Goal: Information Seeking & Learning: Find specific fact

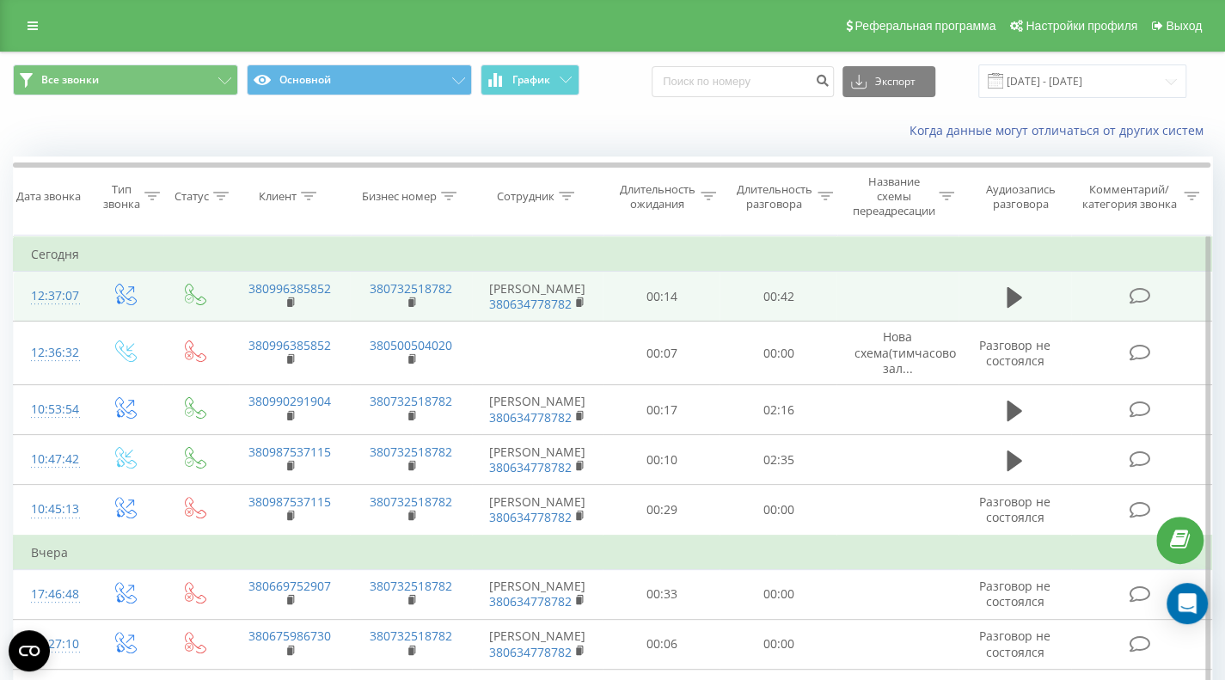
click at [1140, 297] on icon at bounding box center [1139, 296] width 21 height 18
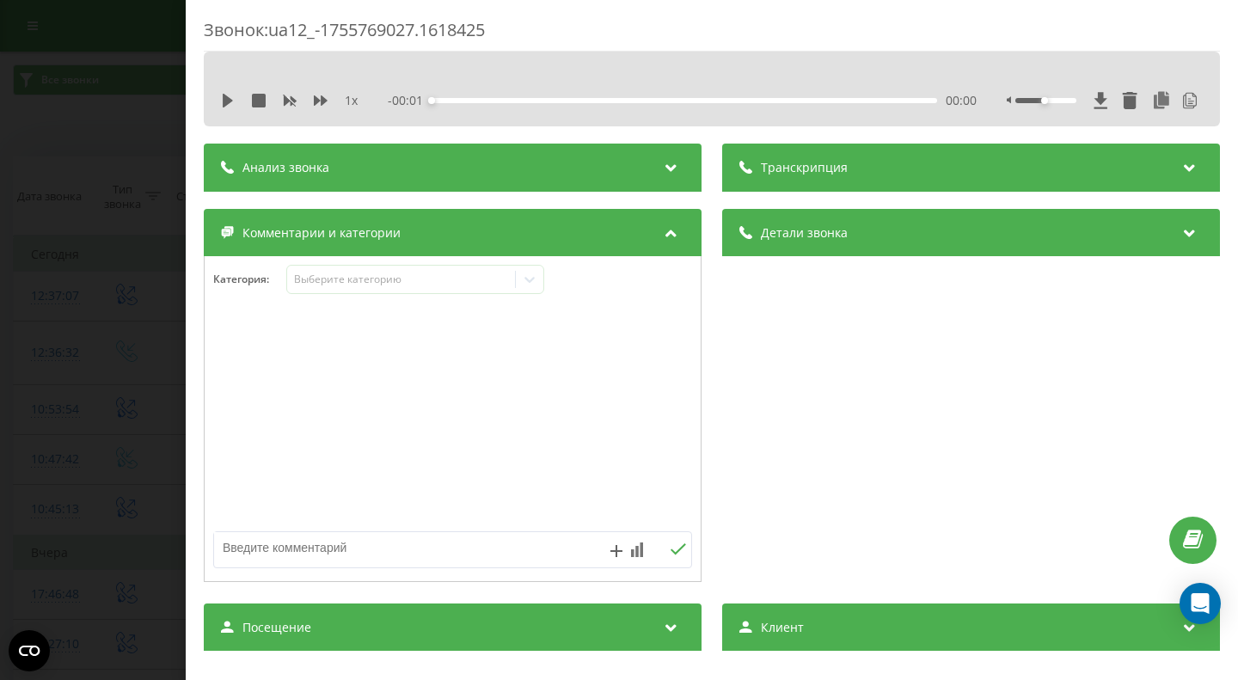
click at [668, 169] on icon at bounding box center [671, 164] width 21 height 17
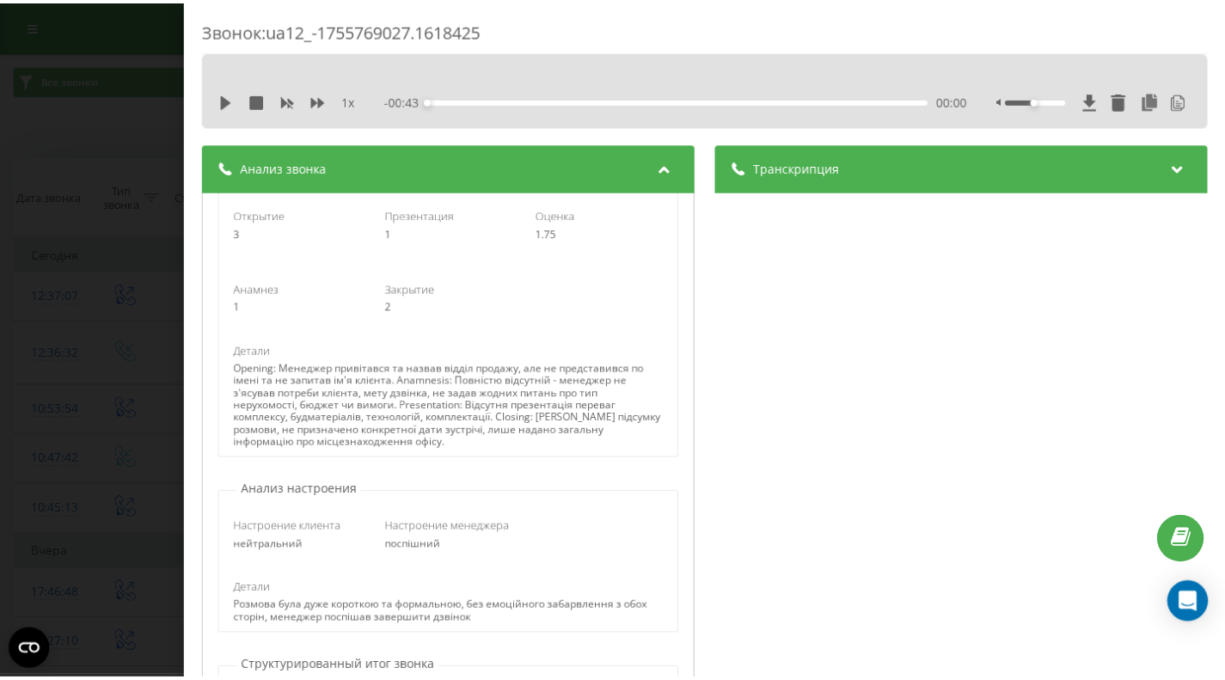
scroll to position [258, 0]
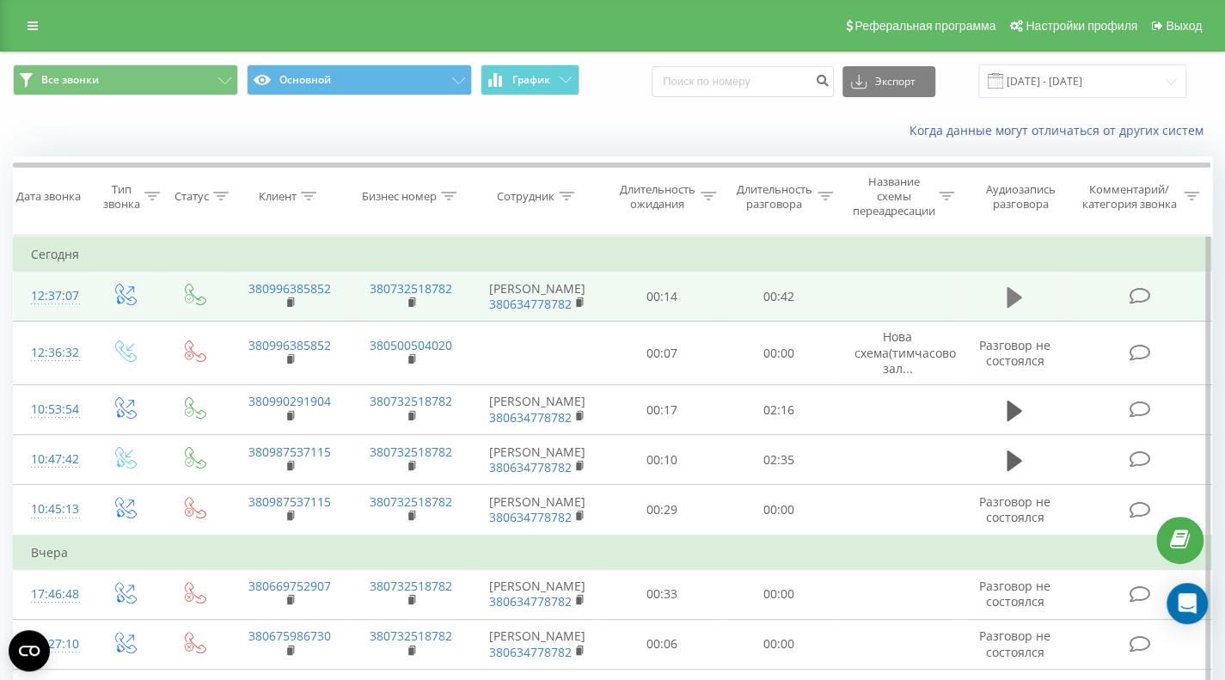
click at [1010, 290] on icon at bounding box center [1014, 297] width 15 height 21
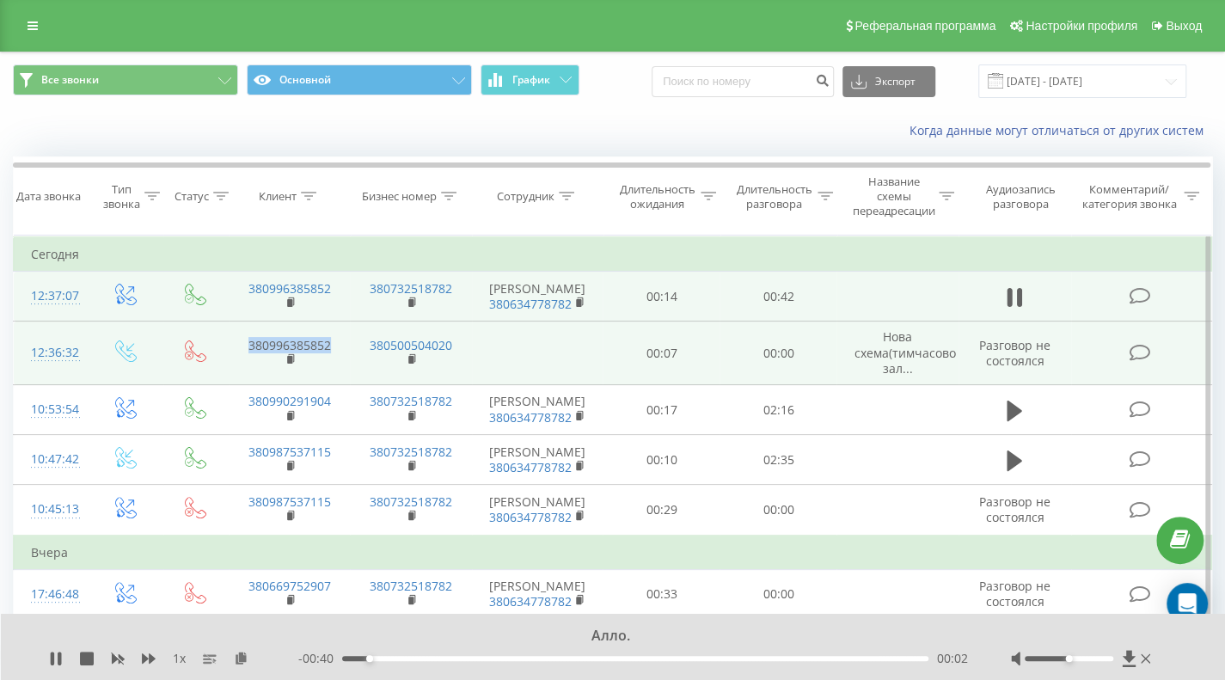
drag, startPoint x: 335, startPoint y: 340, endPoint x: 224, endPoint y: 341, distance: 110.9
click at [224, 341] on tr "12:36:32 380996385852 380500504020 00:07 00:00 Нова схема(тимчасово зал... Разг…" at bounding box center [613, 354] width 1198 height 64
copy link "380996385852"
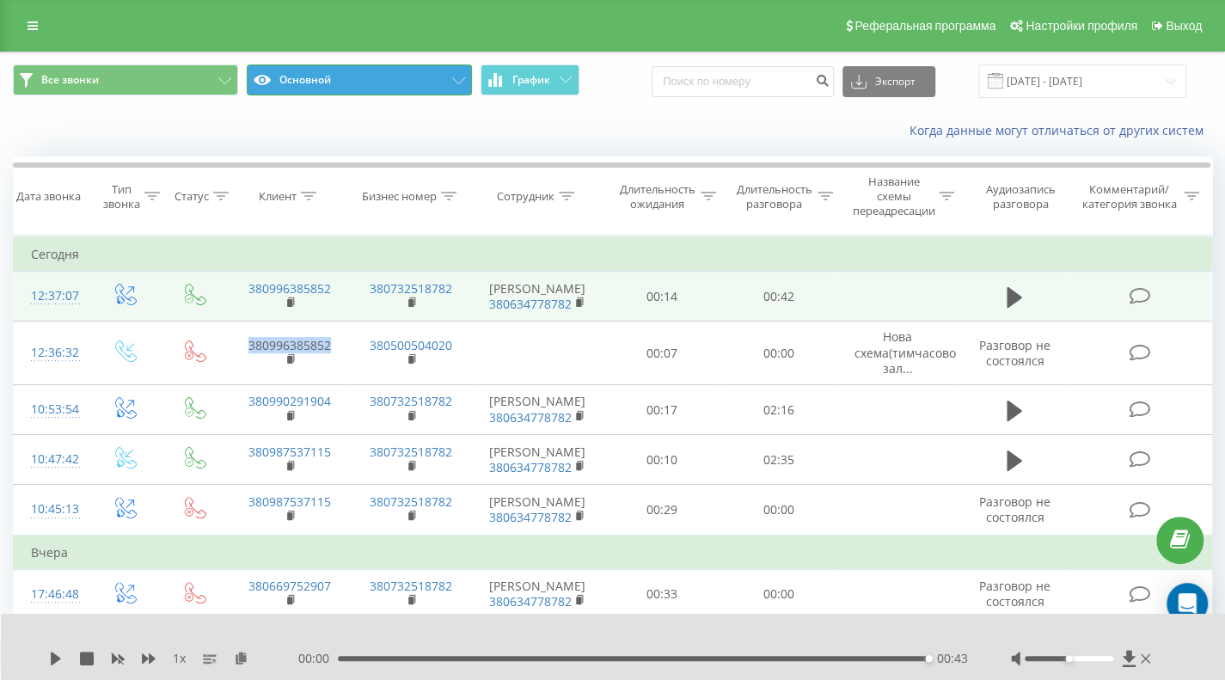
click at [322, 78] on button "Основной" at bounding box center [359, 79] width 225 height 31
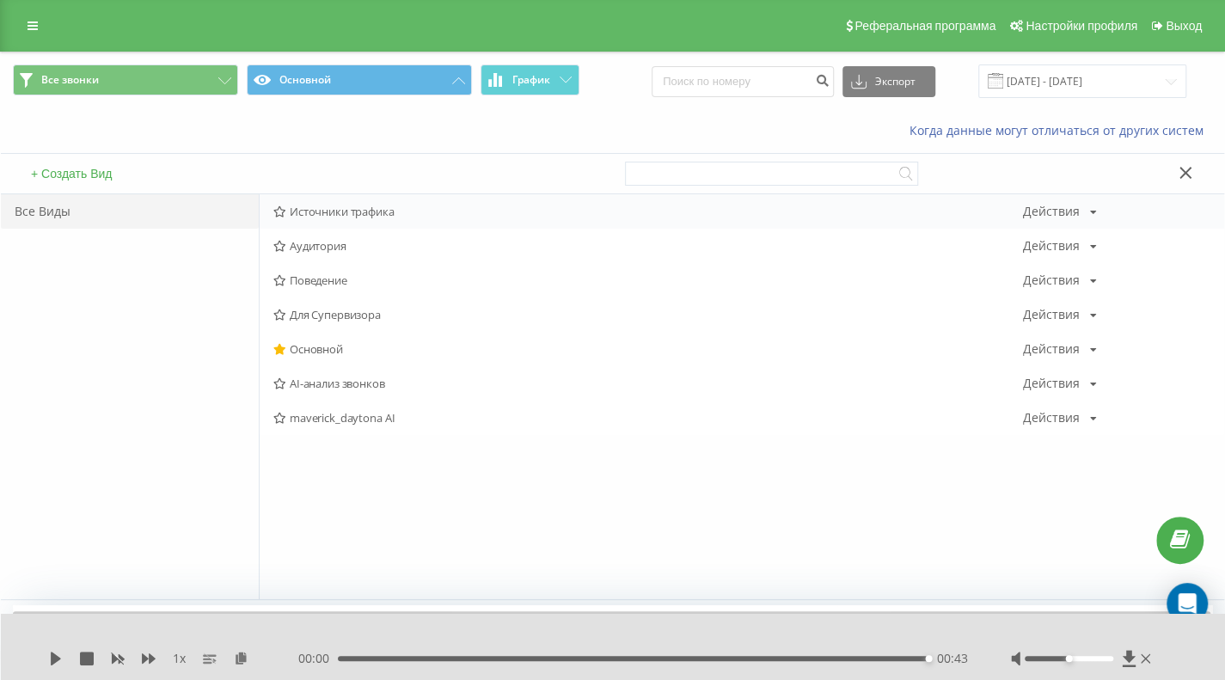
click at [355, 212] on span "Источники трафика" at bounding box center [648, 211] width 750 height 12
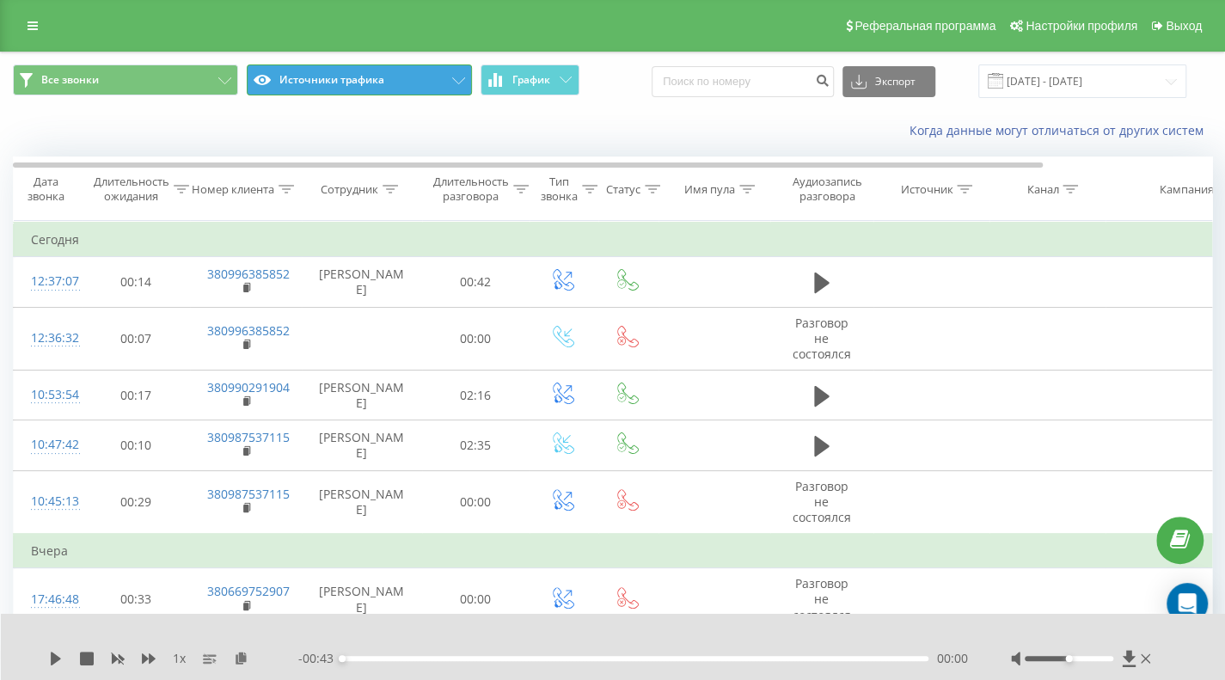
click at [306, 81] on button "Источники трафика" at bounding box center [359, 79] width 225 height 31
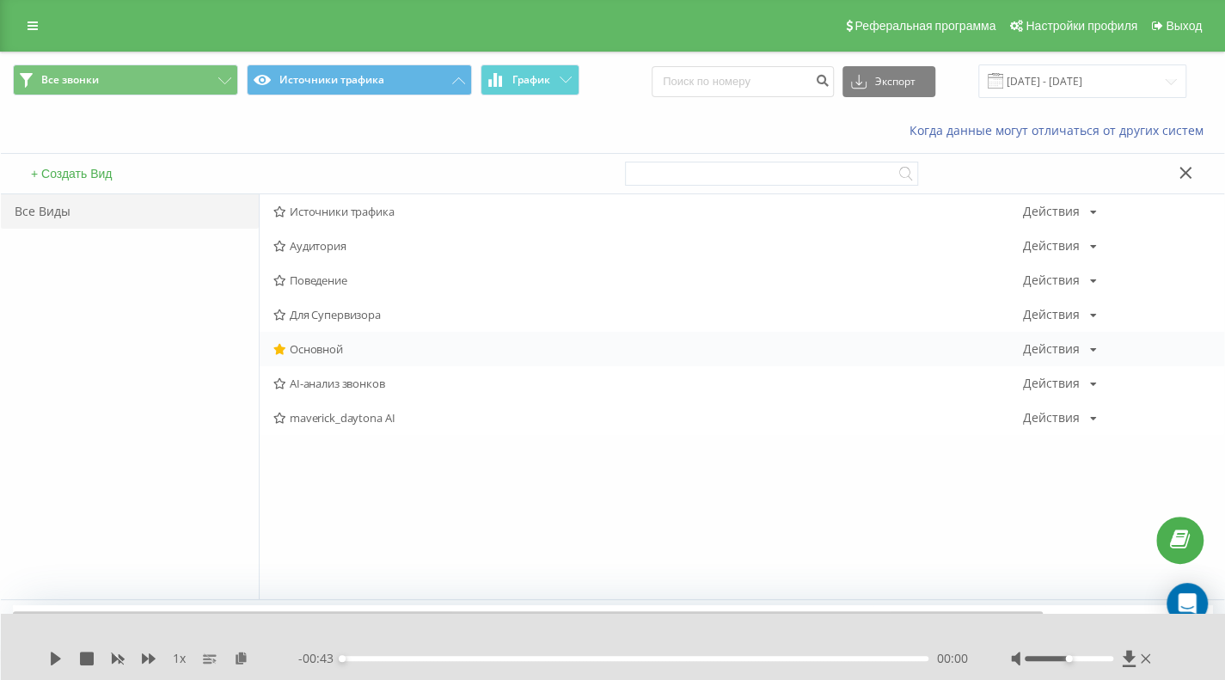
click at [332, 350] on span "Основной" at bounding box center [648, 349] width 750 height 12
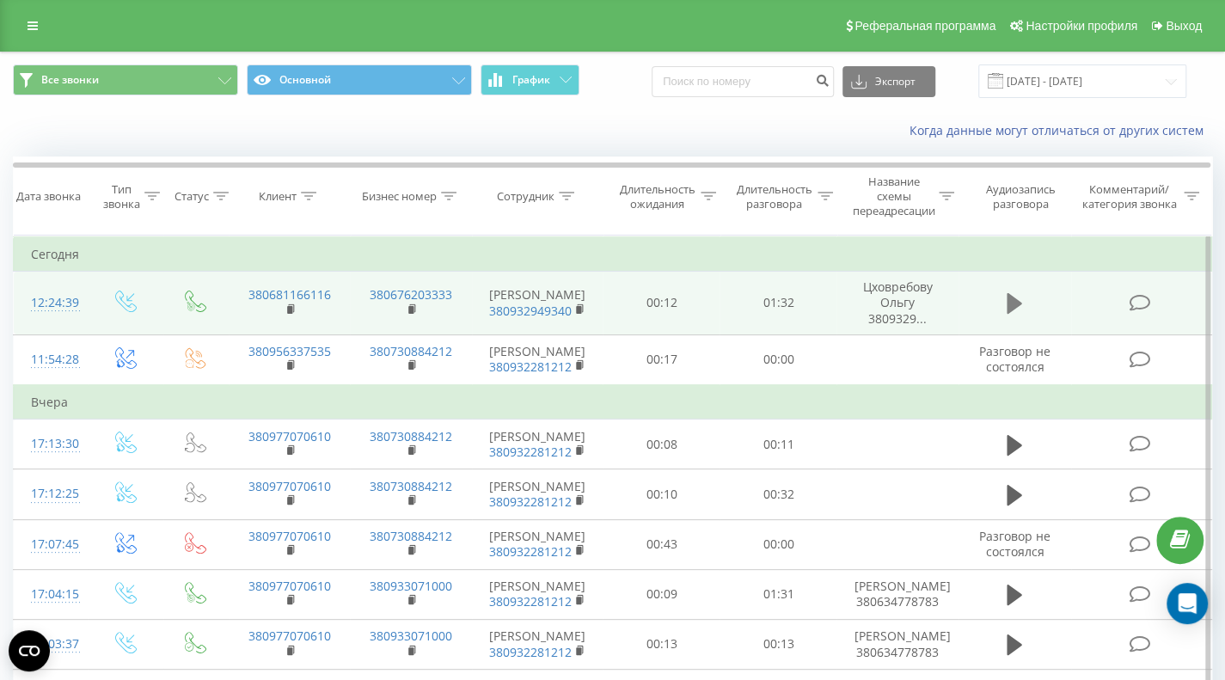
click at [1020, 298] on icon at bounding box center [1014, 303] width 15 height 24
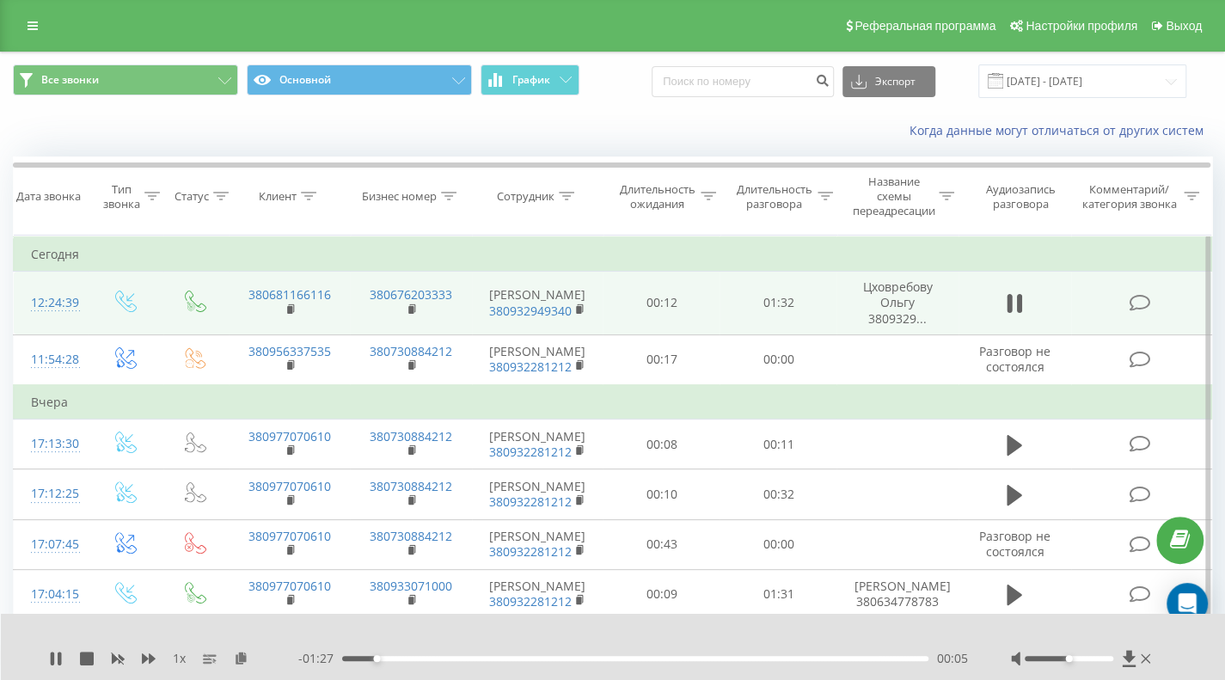
click at [335, 297] on td "380681166116" at bounding box center [290, 304] width 122 height 64
drag, startPoint x: 335, startPoint y: 297, endPoint x: 237, endPoint y: 293, distance: 98.1
click at [237, 293] on td "380681166116" at bounding box center [290, 304] width 122 height 64
copy link "380681166116"
